Goal: Transaction & Acquisition: Purchase product/service

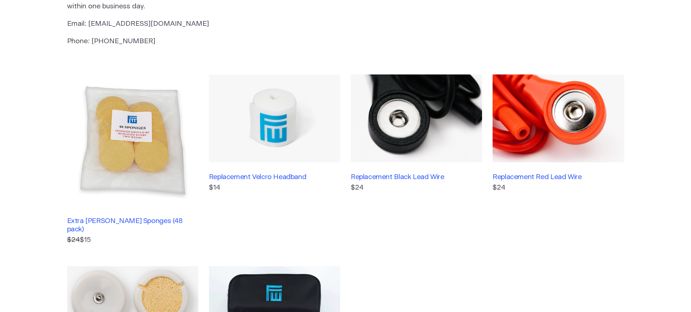
scroll to position [181, 0]
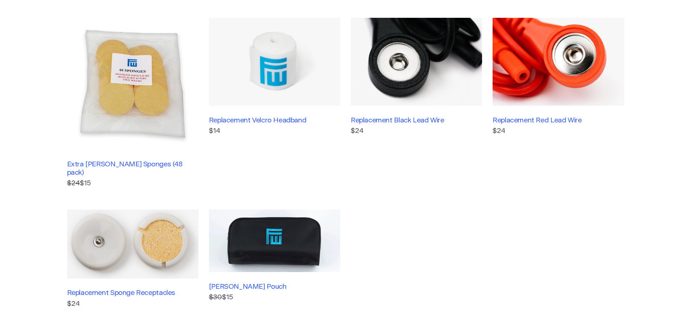
click at [525, 67] on img at bounding box center [558, 62] width 131 height 88
click at [126, 94] on img at bounding box center [132, 83] width 131 height 131
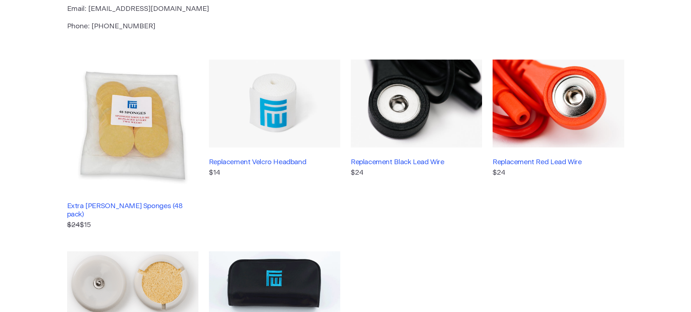
scroll to position [0, 0]
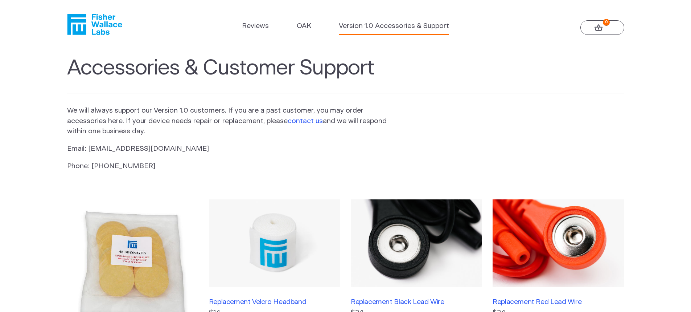
click at [608, 27] on link "0" at bounding box center [602, 27] width 44 height 15
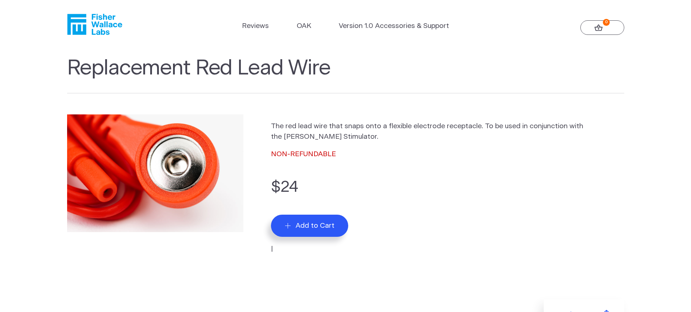
click at [316, 226] on span "Add to Cart" at bounding box center [315, 225] width 39 height 8
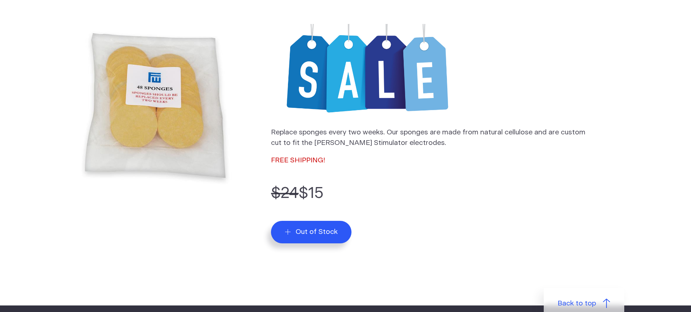
scroll to position [109, 0]
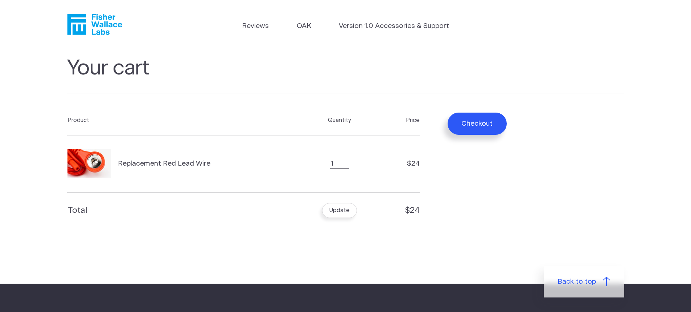
click at [474, 118] on button "Checkout" at bounding box center [477, 123] width 59 height 22
